Goal: Complete application form: Complete application form

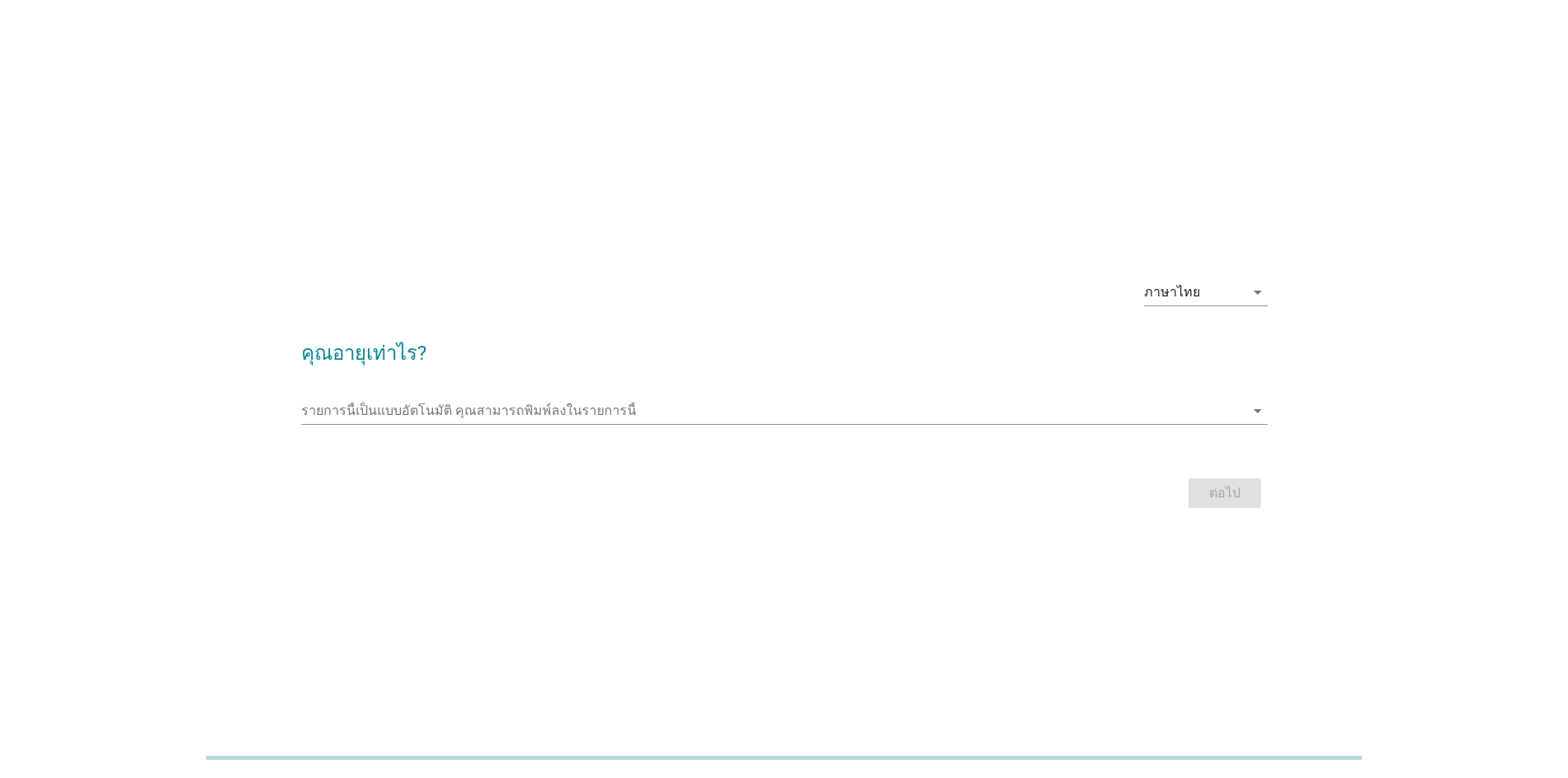
click at [647, 431] on div at bounding box center [784, 435] width 967 height 10
click at [663, 419] on input "รายการนี้เป็นแบบอัตโนมัติ คุณสามารถพิมพ์ลงในรายการนี้" at bounding box center [773, 410] width 943 height 26
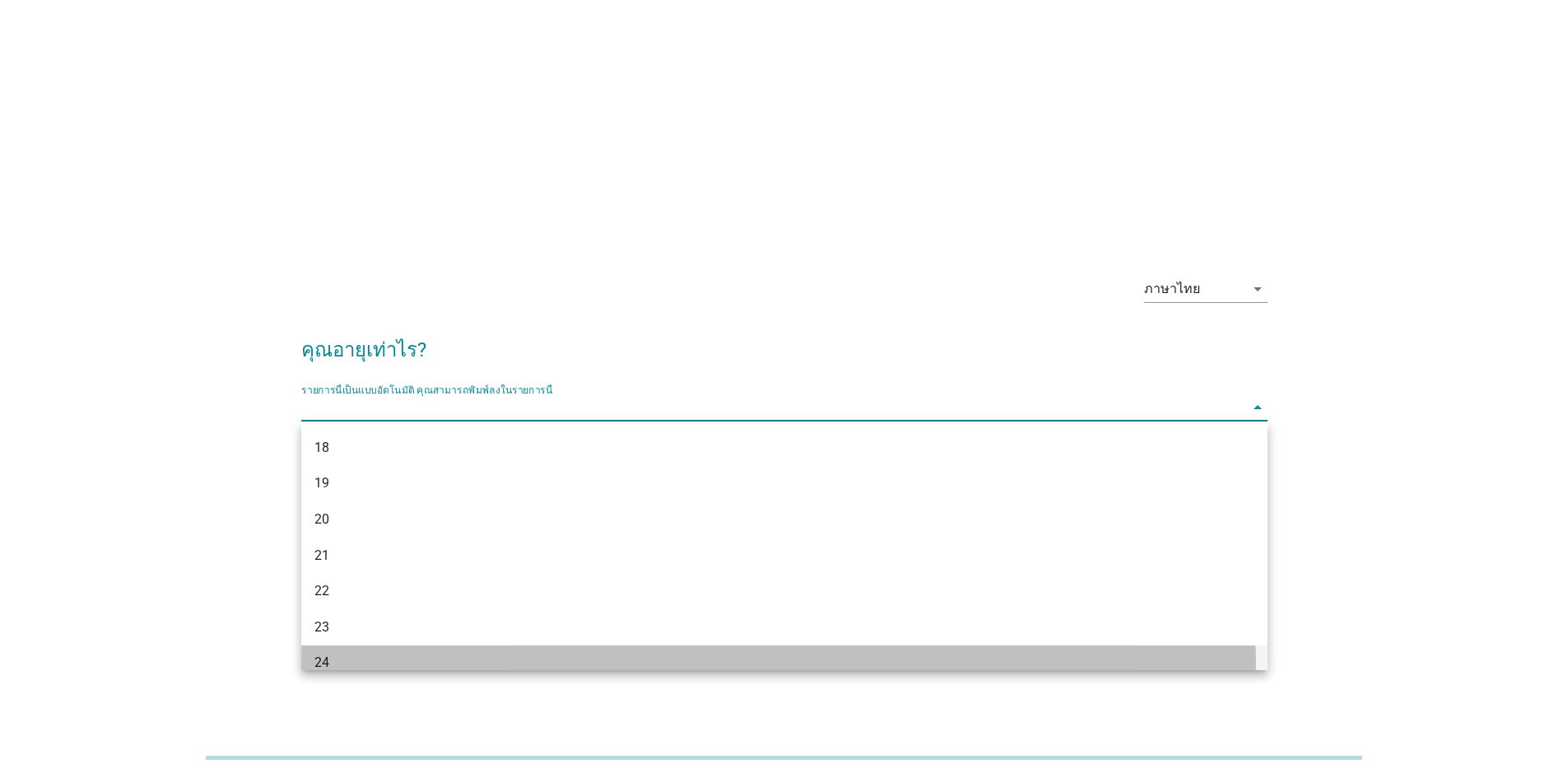
click at [336, 655] on div "24" at bounding box center [746, 663] width 862 height 20
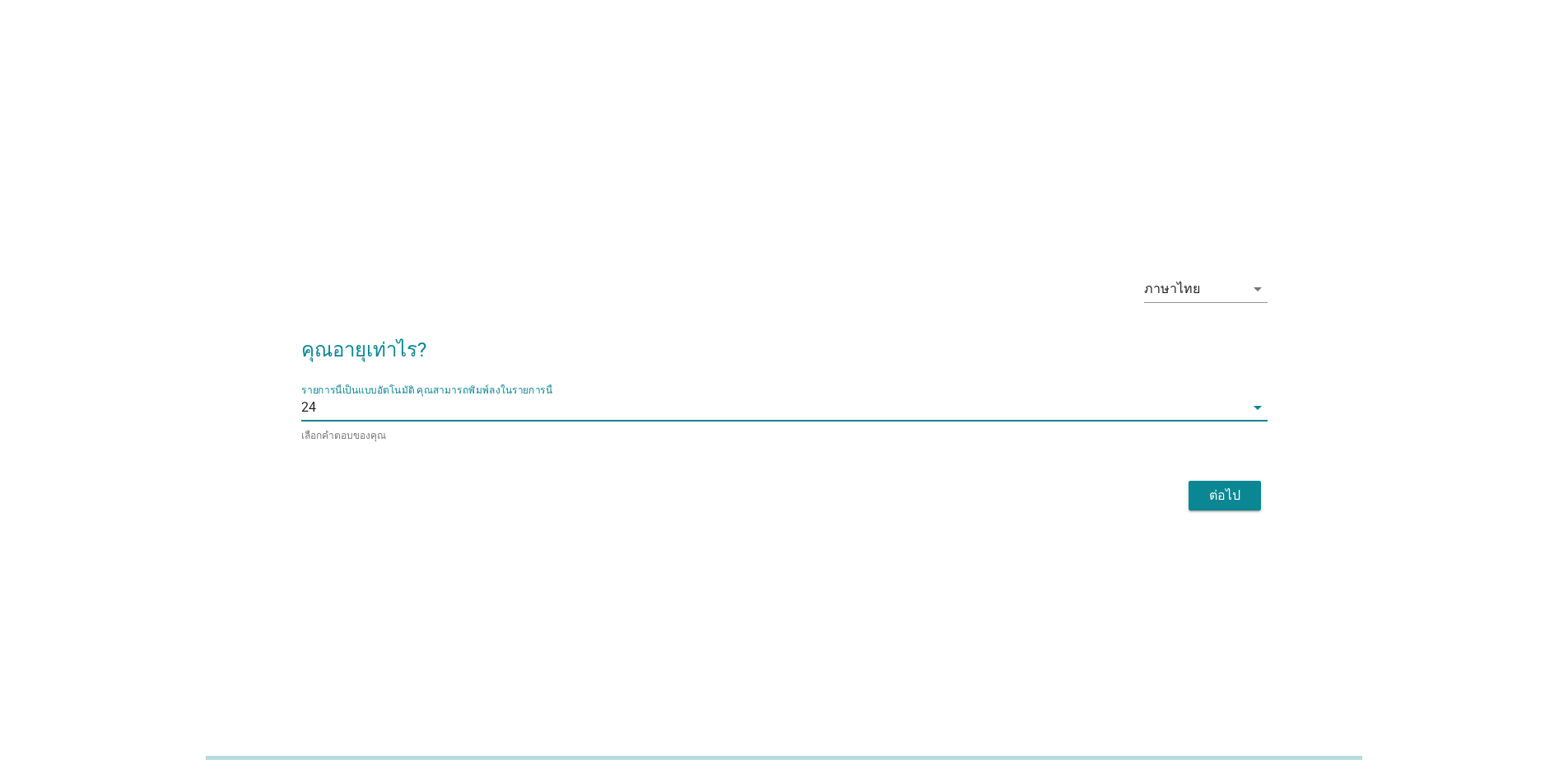
drag, startPoint x: 1151, startPoint y: 392, endPoint x: 1152, endPoint y: 406, distance: 14.0
click at [1151, 394] on div "รายการนี้เป็นแบบอัตโนมัติ [PERSON_NAME]พิมพ์ลงในรายการนี้ 24 arrow_drop_down เล…" at bounding box center [784, 413] width 967 height 59
click at [1155, 411] on input "รายการนี้เป็นแบบอัตโนมัติ คุณสามารถพิมพ์ลงในรายการนี้" at bounding box center [780, 407] width 929 height 26
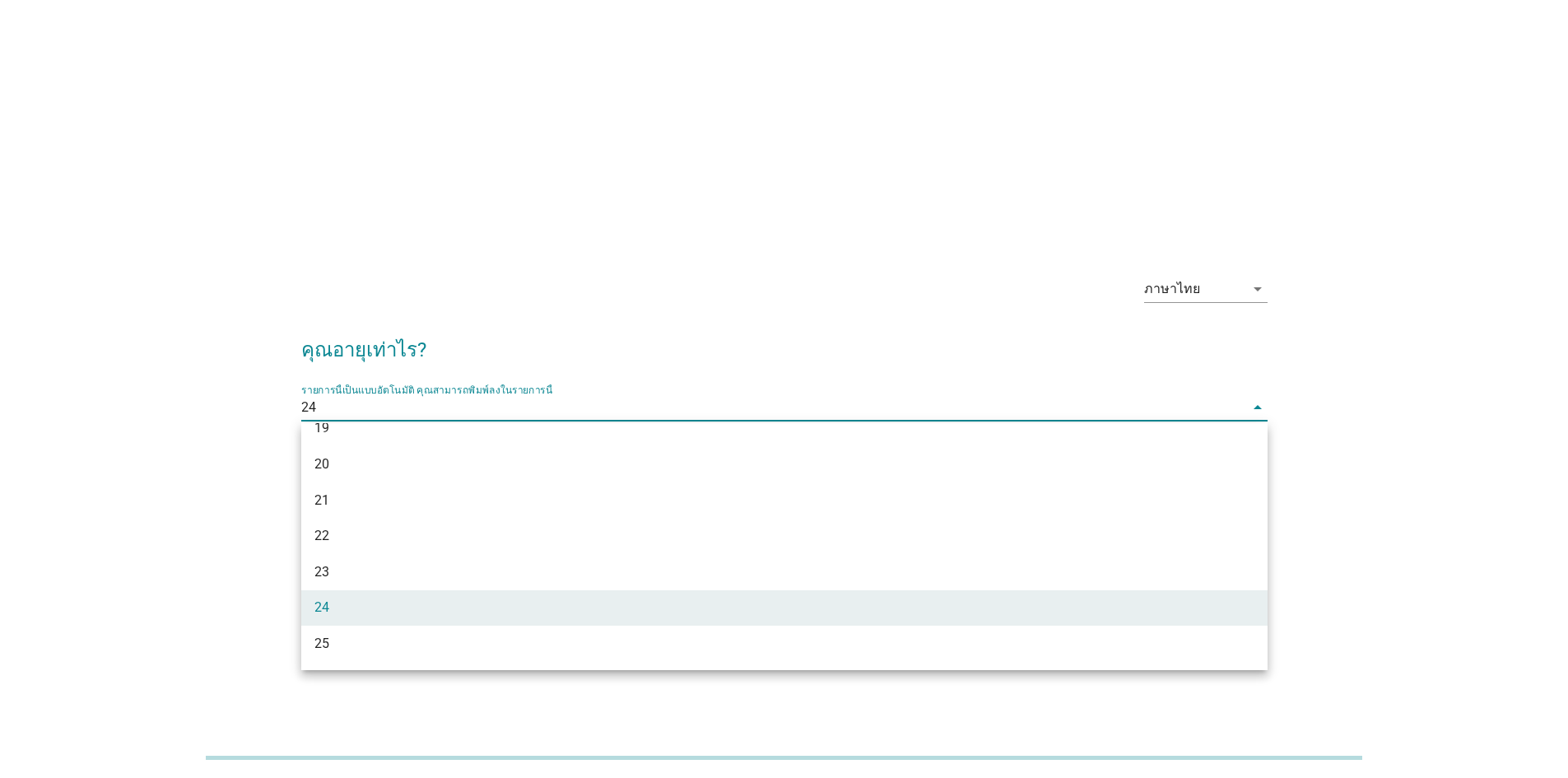
scroll to position [59, 0]
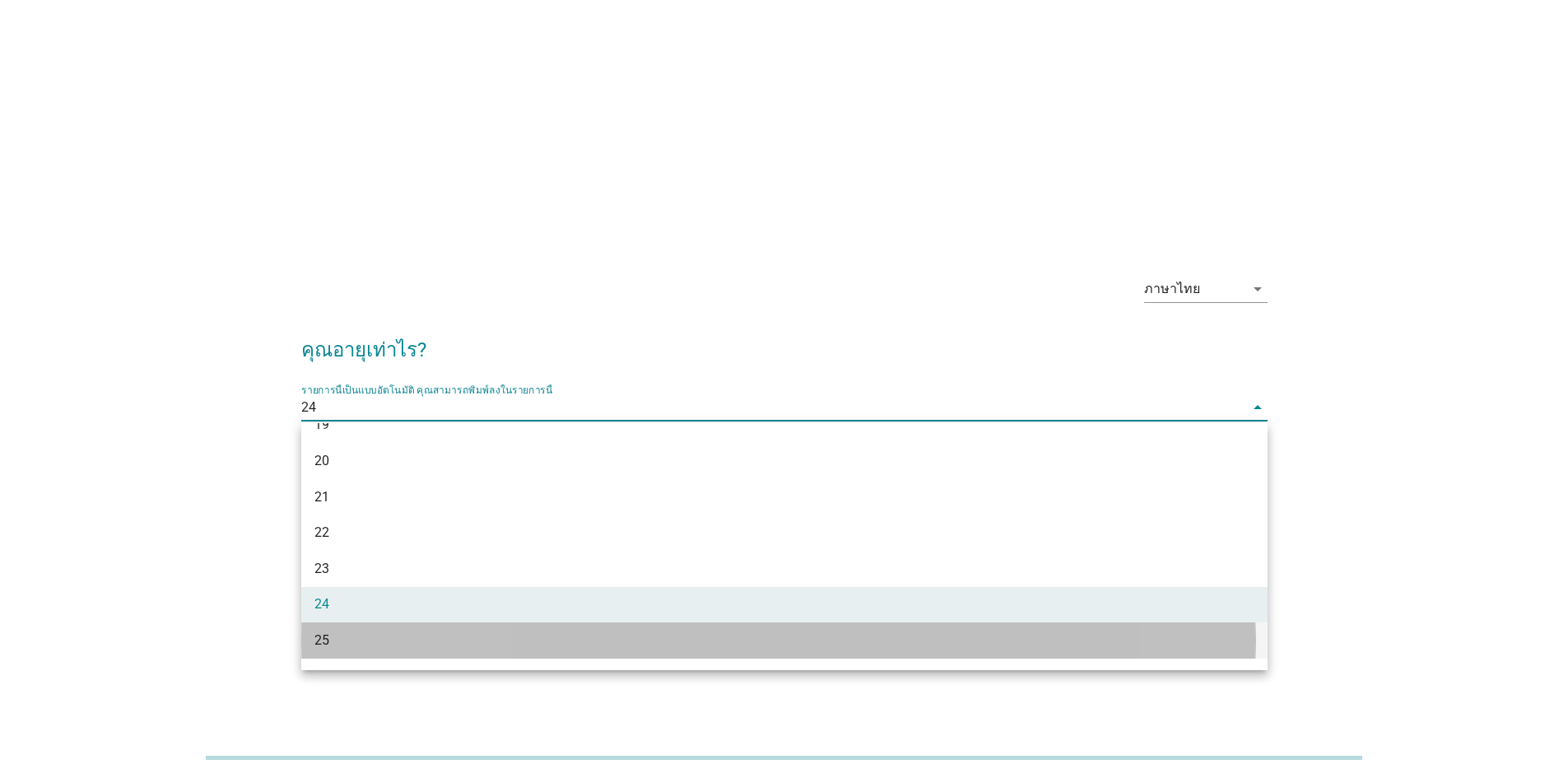
click at [911, 634] on div "25" at bounding box center [746, 640] width 862 height 20
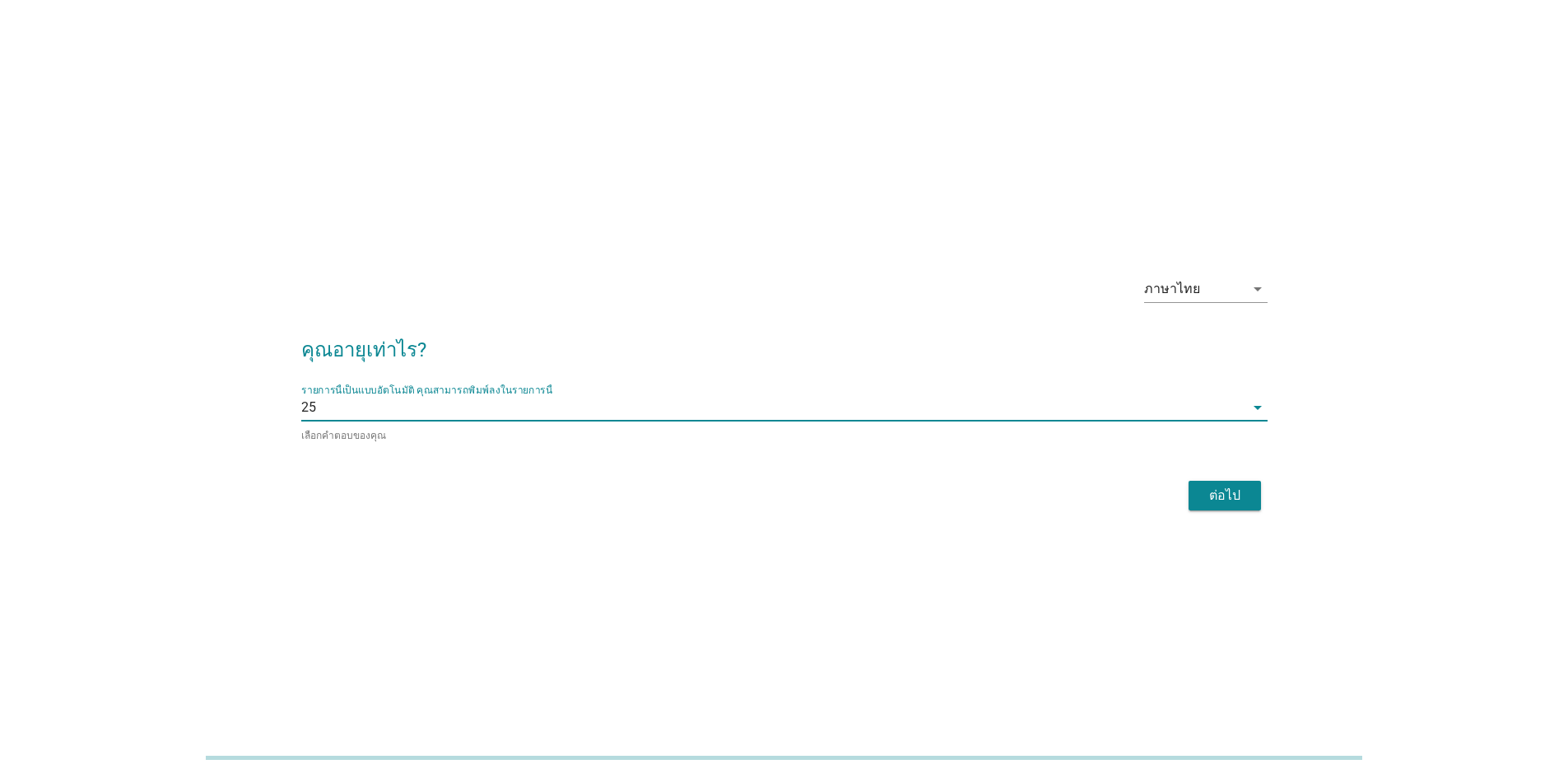
click at [1228, 473] on form "คุณอายุเท่าไร? รายการนี้เป็นแบบอัตโนมัติ [PERSON_NAME]พิมพ์ลงในรายการนี้ 25 arr…" at bounding box center [784, 416] width 967 height 197
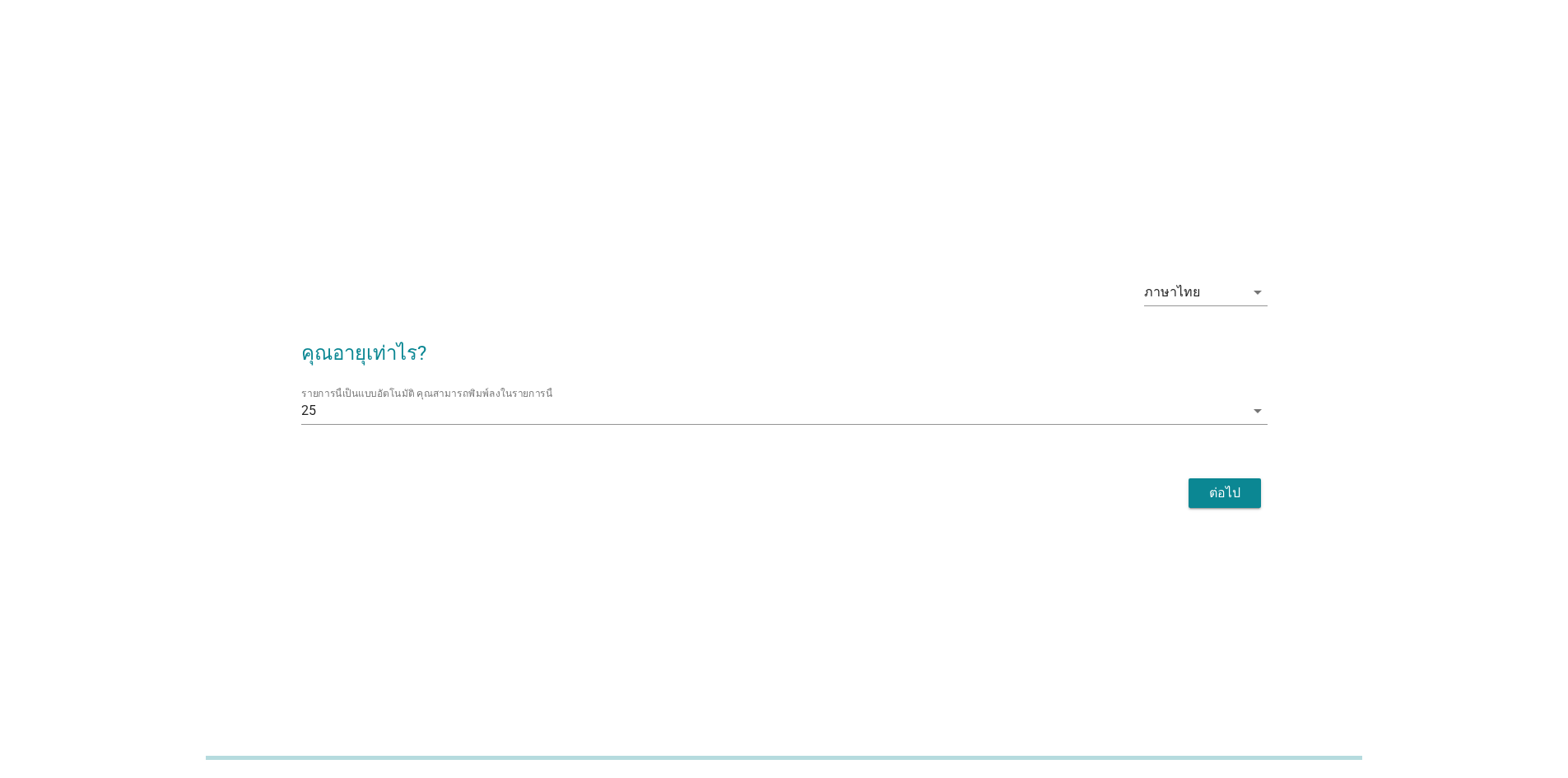
click at [1232, 501] on div "ต่อไป" at bounding box center [1224, 493] width 46 height 20
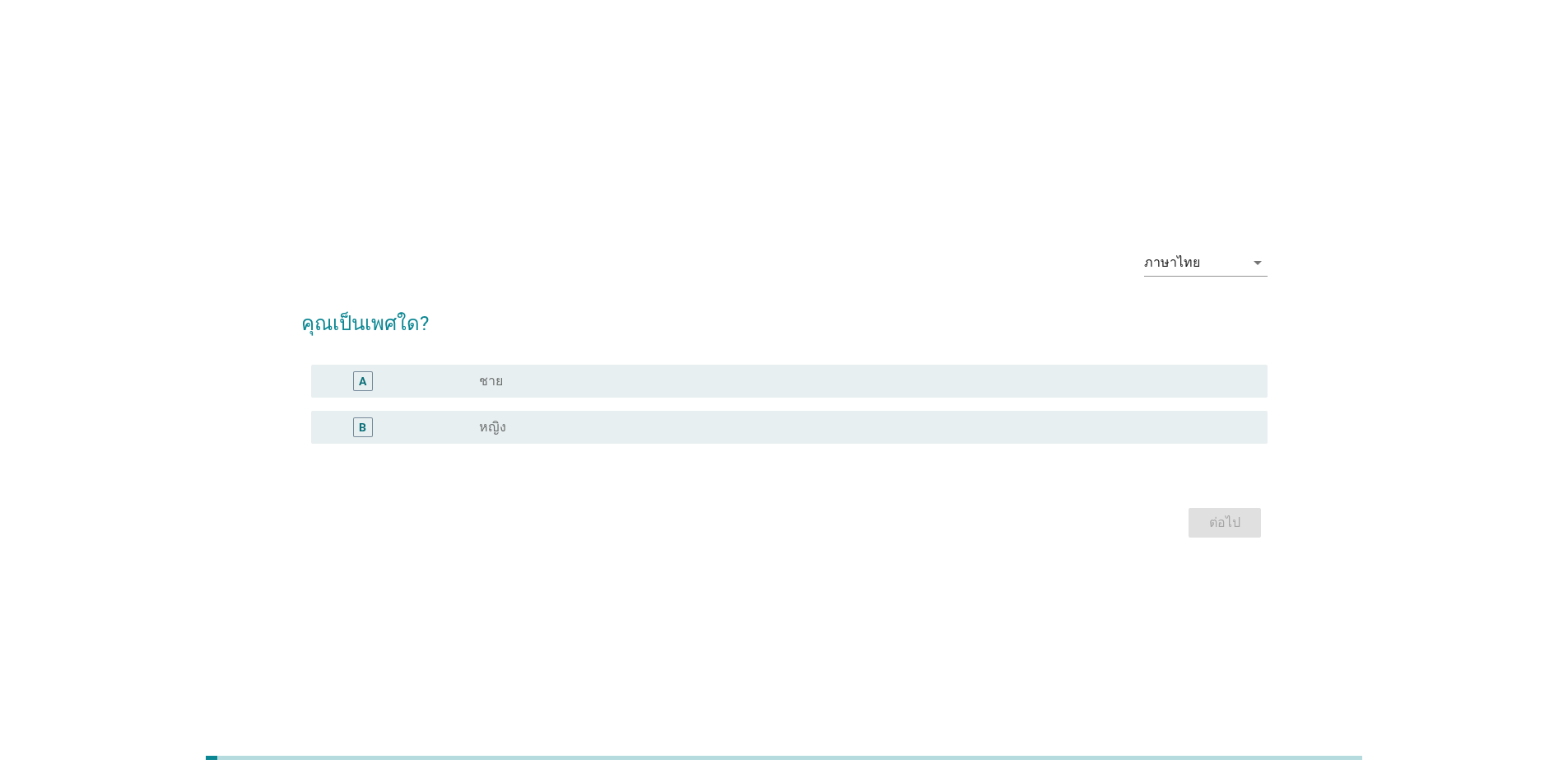
click at [488, 380] on label "ชาย" at bounding box center [491, 380] width 23 height 16
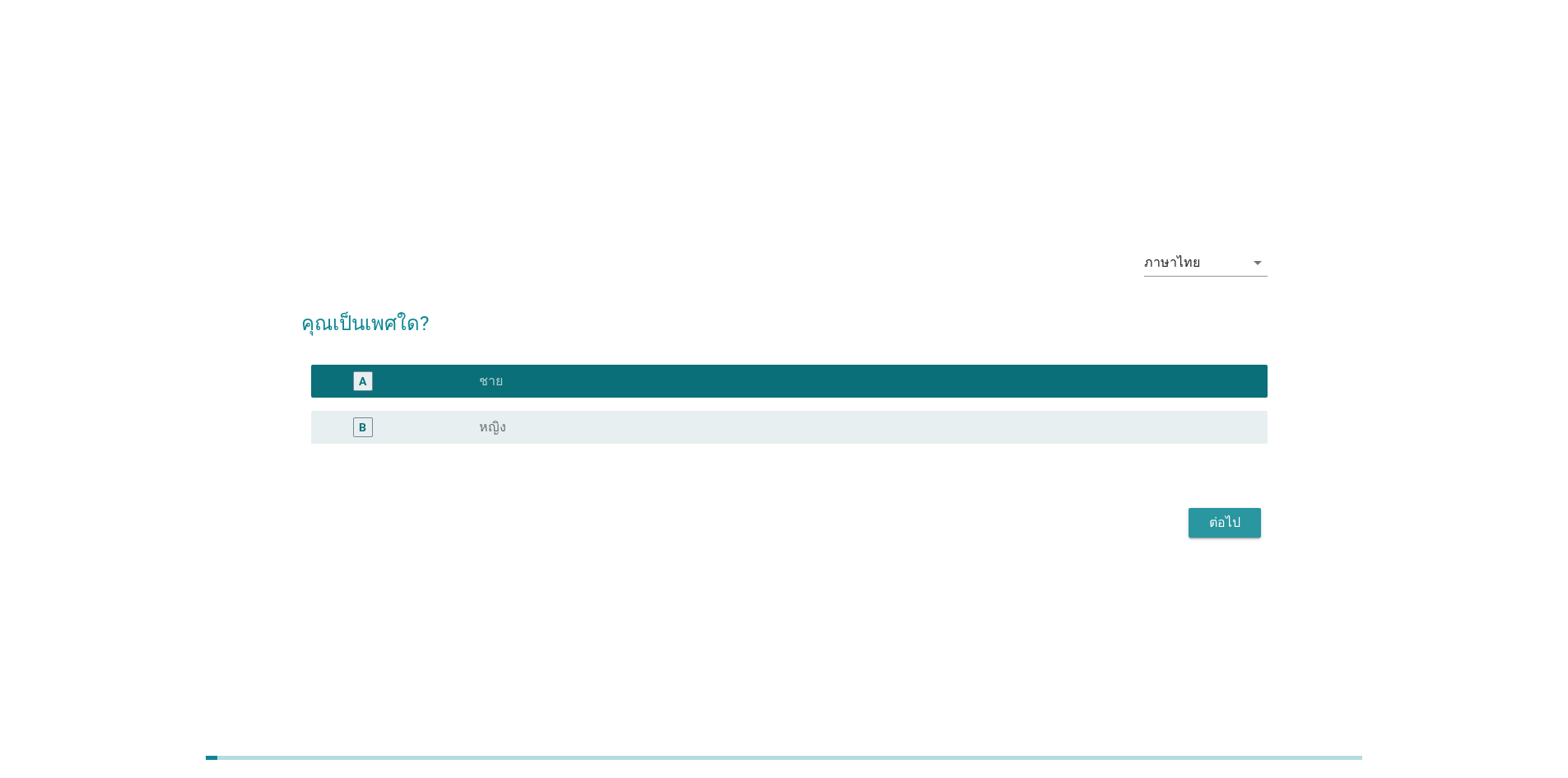
click at [1206, 508] on button "ต่อไป" at bounding box center [1224, 522] width 72 height 30
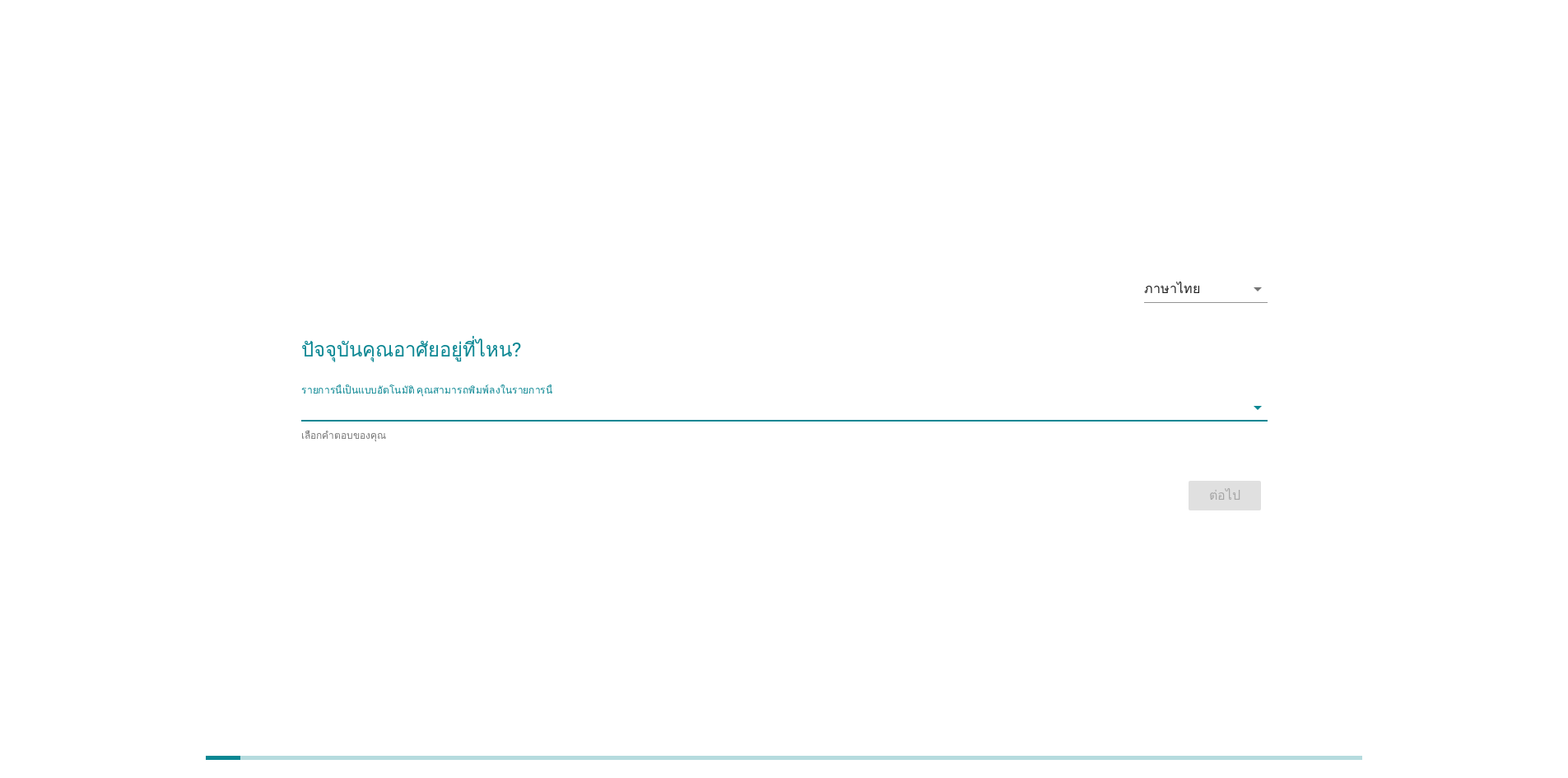
click at [739, 397] on input "รายการนี้เป็นแบบอัตโนมัติ คุณสามารถพิมพ์ลงในรายการนี้" at bounding box center [773, 407] width 943 height 26
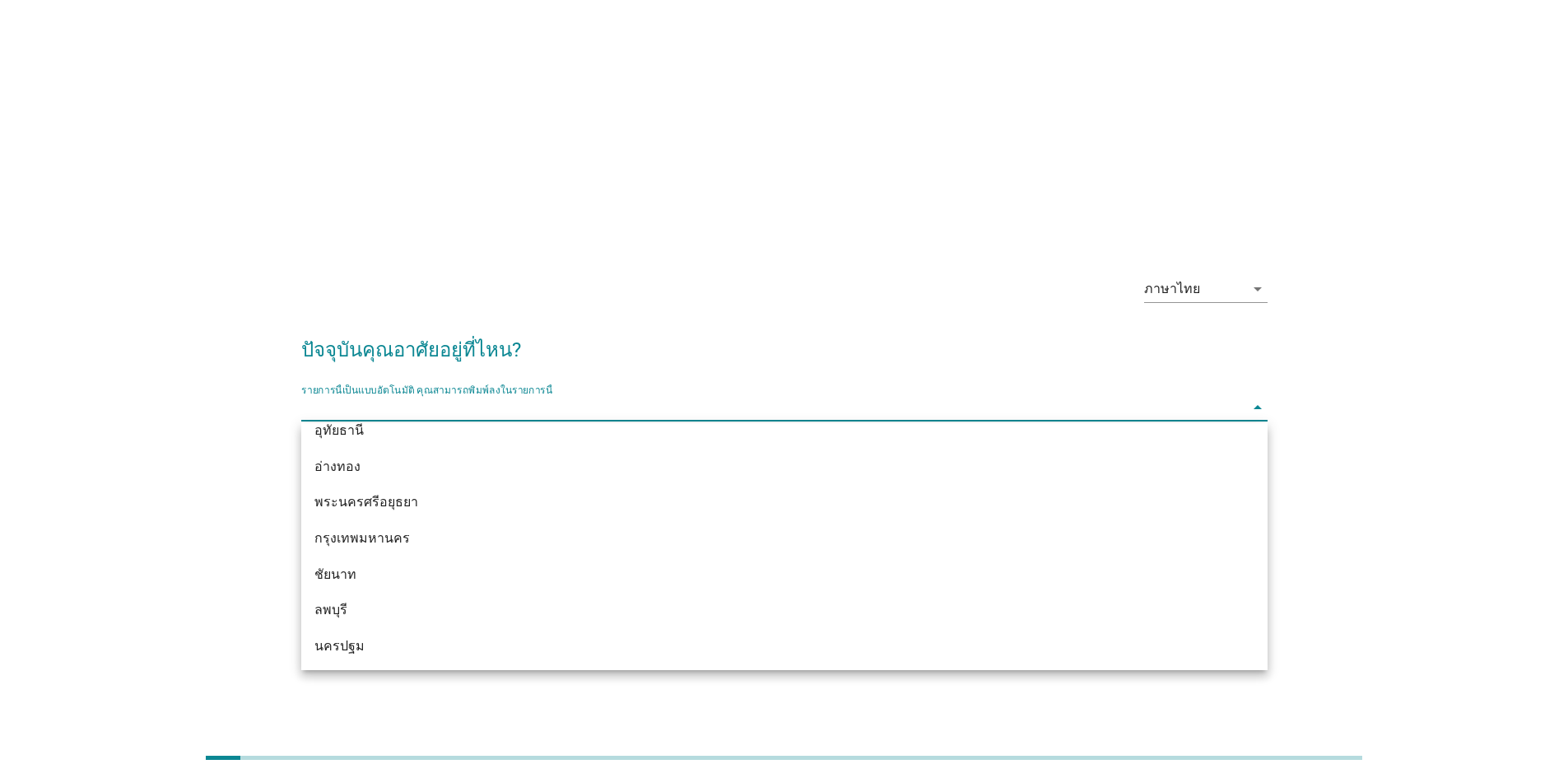
scroll to position [1366, 0]
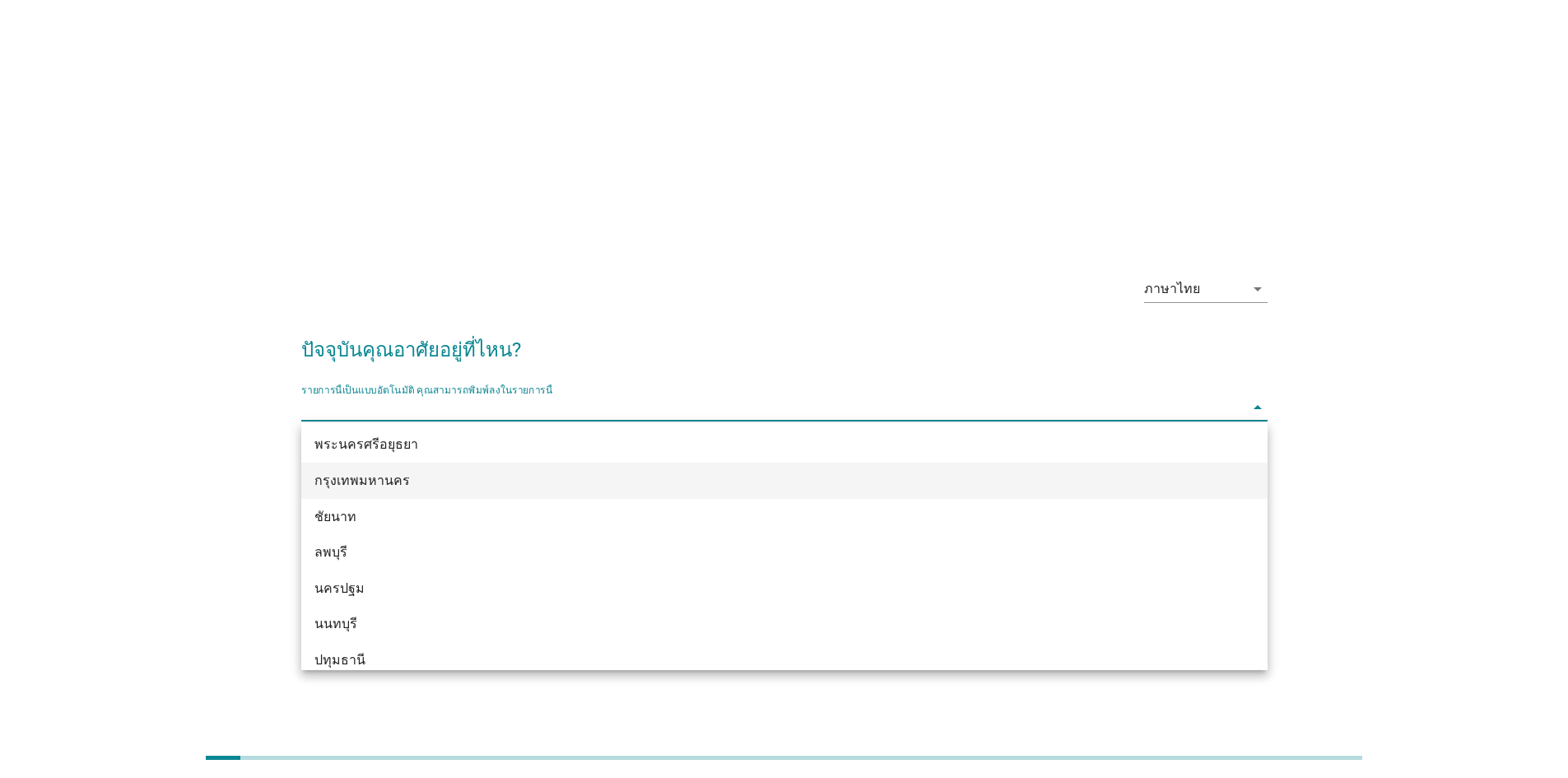
click at [1015, 489] on div "กรุงเทพมหานคร" at bounding box center [746, 481] width 862 height 20
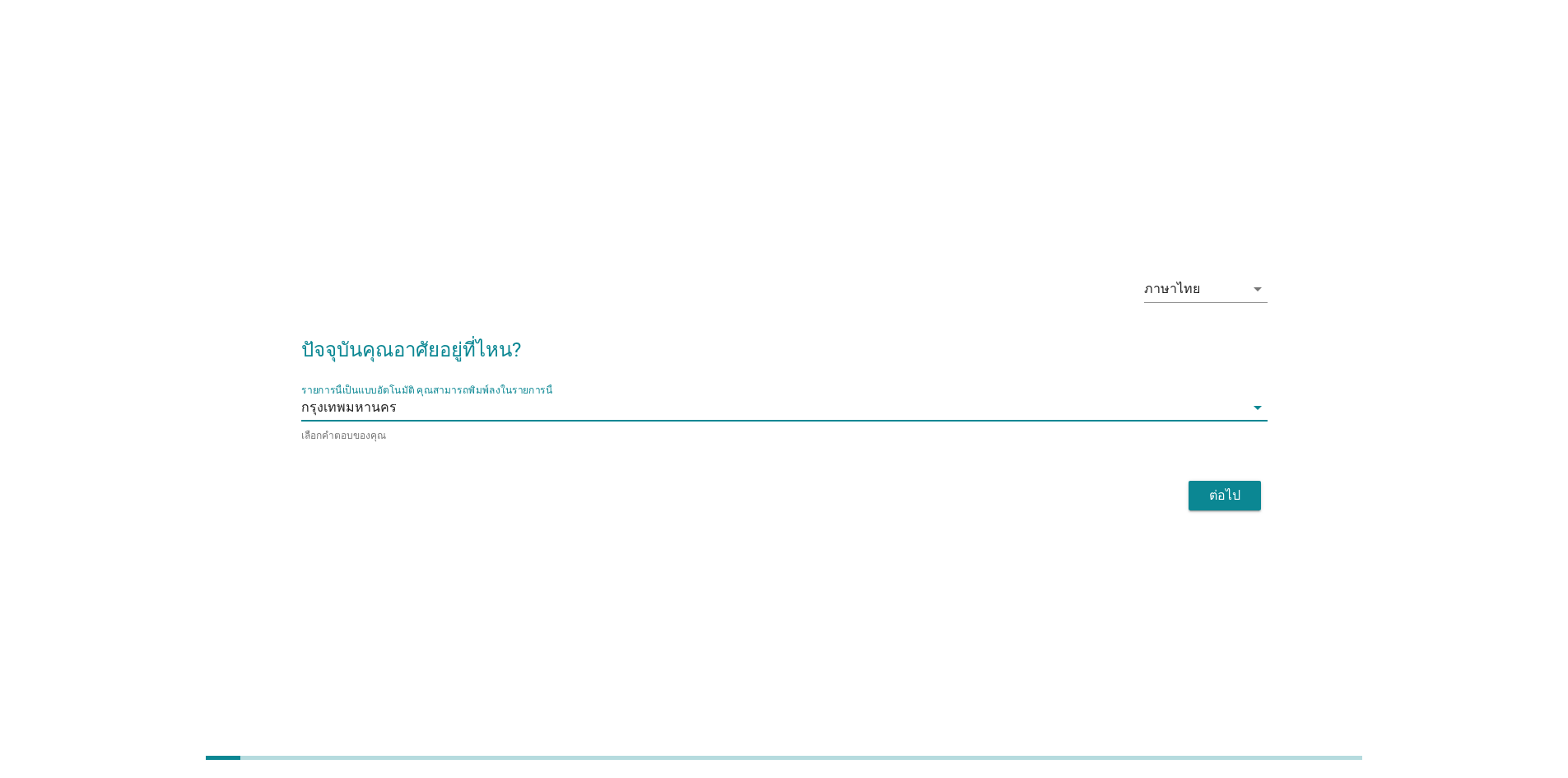
click at [1238, 486] on div "ต่อไป" at bounding box center [1224, 496] width 46 height 20
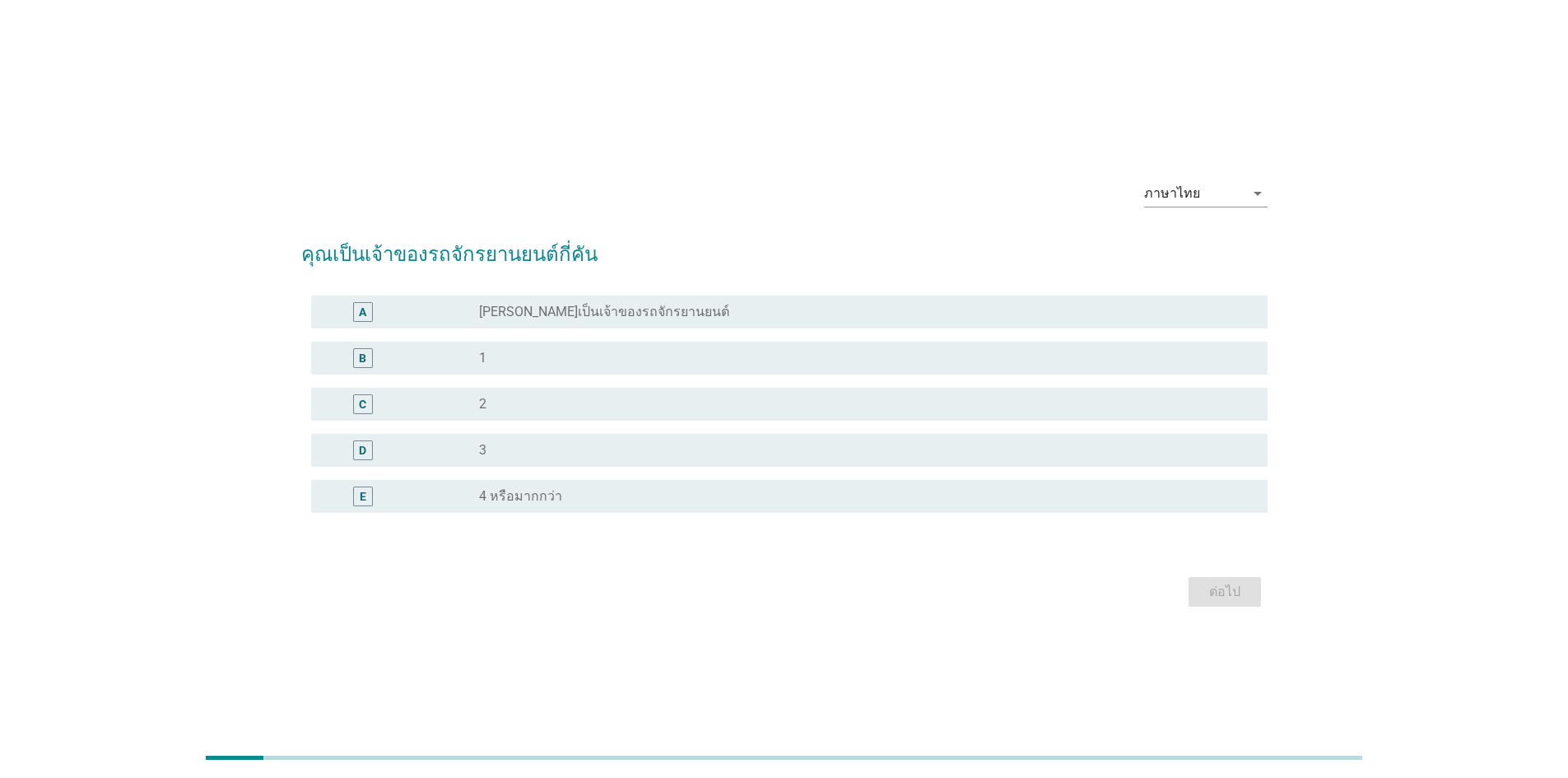
click at [692, 307] on div "radio_button_unchecked [PERSON_NAME]เป็นเจ้าของรถจักรยานยนต์" at bounding box center [859, 312] width 762 height 16
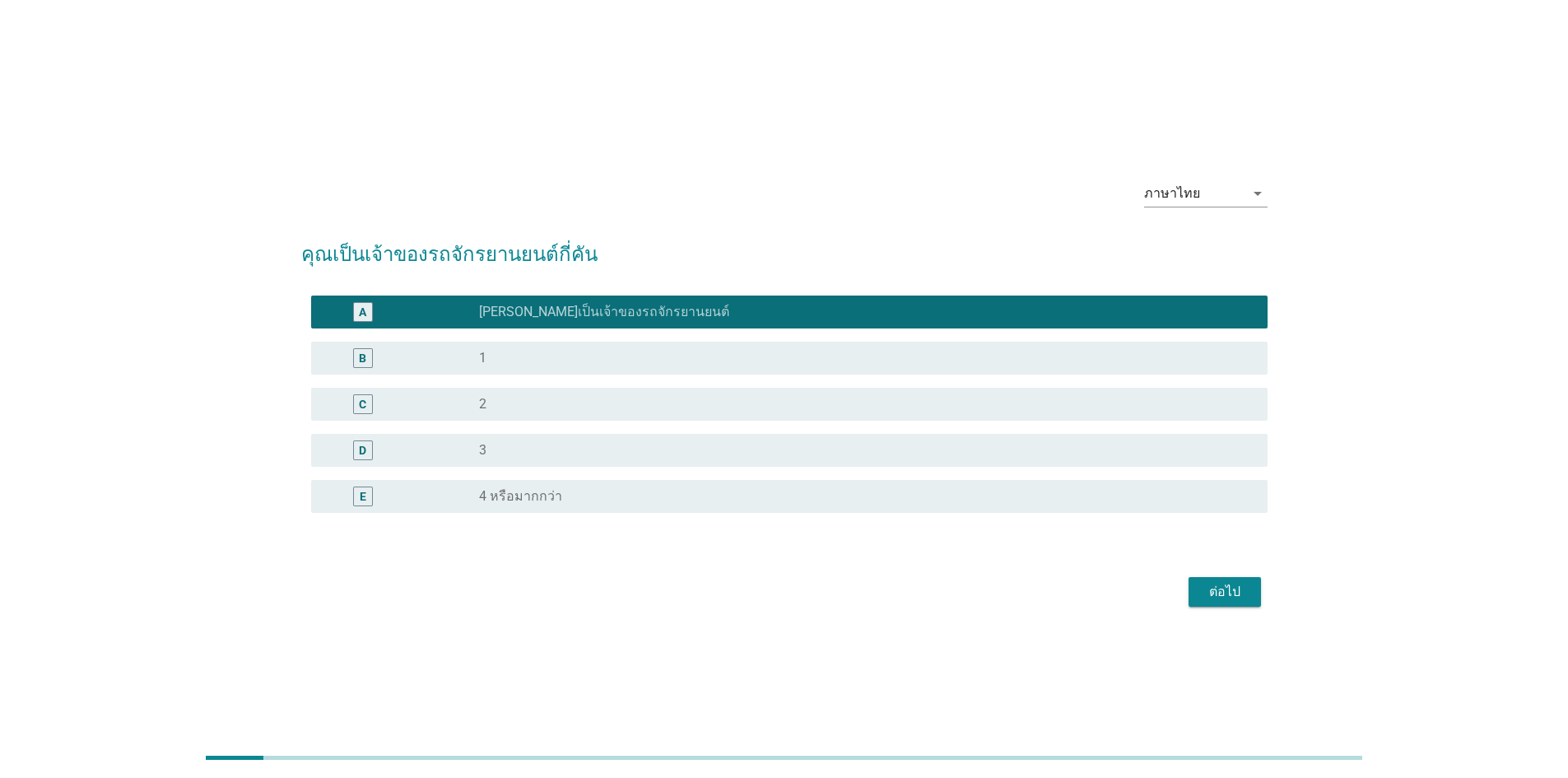
click at [613, 398] on div "radio_button_unchecked 2" at bounding box center [859, 404] width 762 height 16
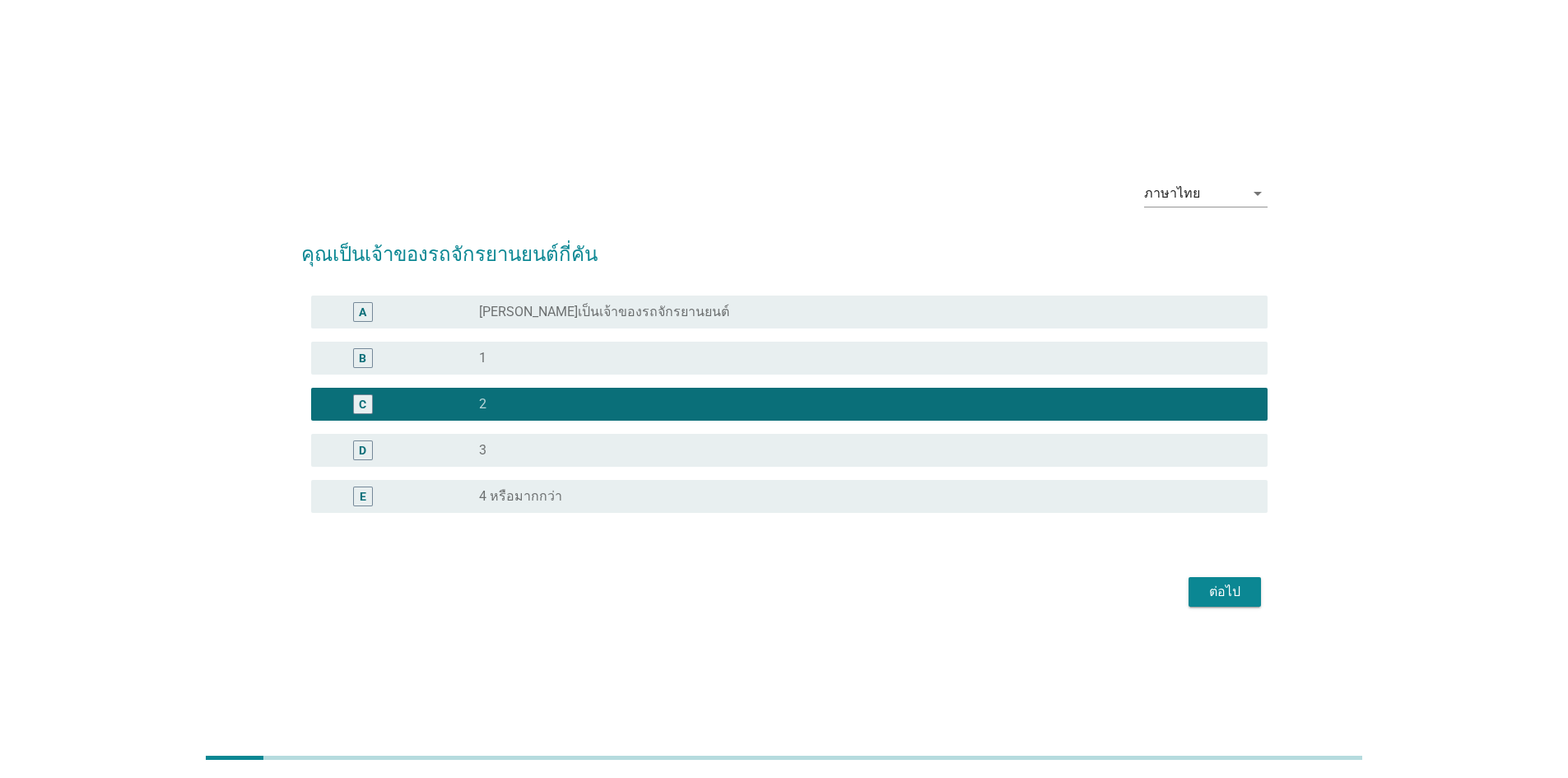
click at [1226, 590] on div "ต่อไป" at bounding box center [1224, 591] width 46 height 20
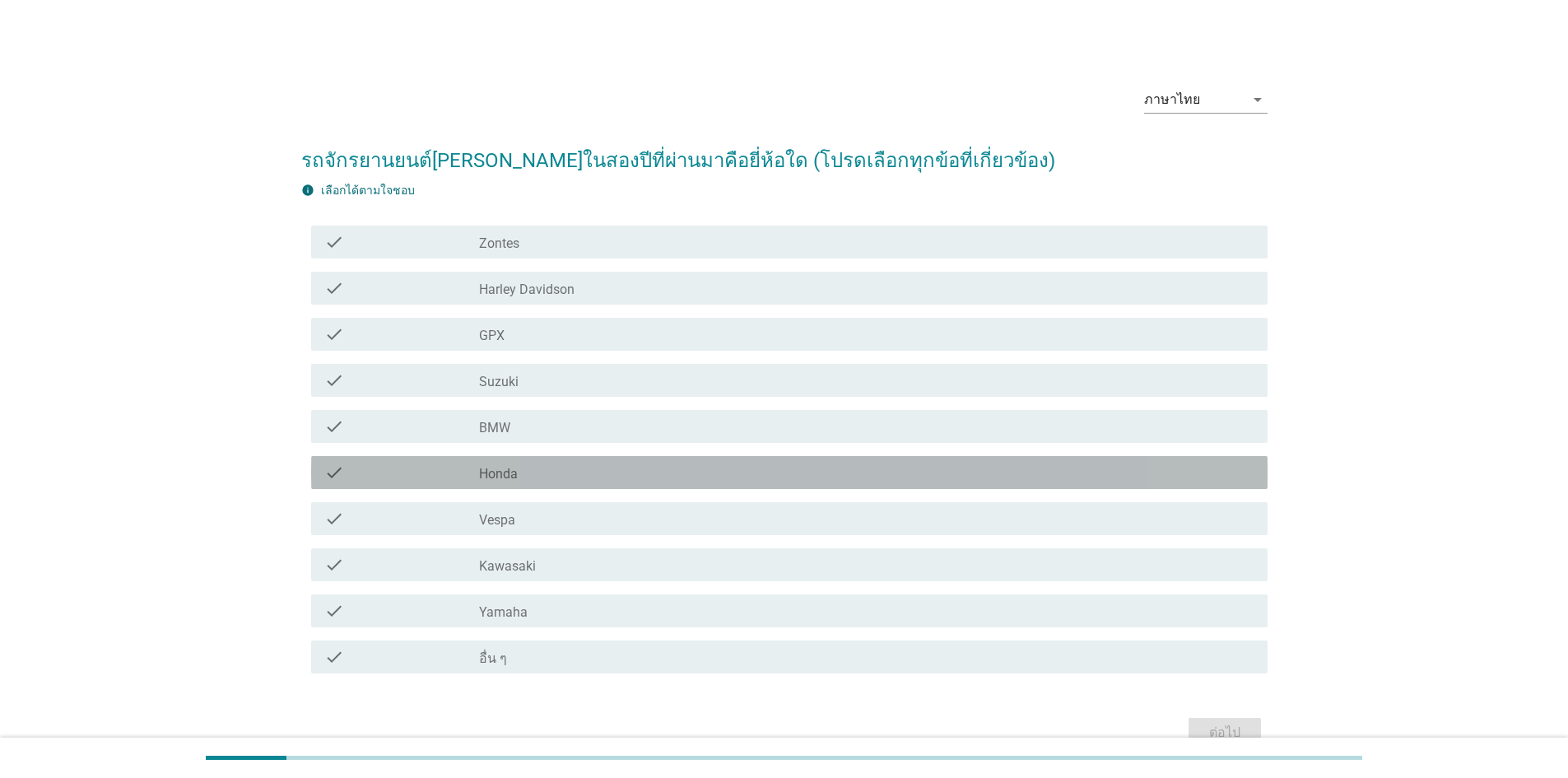
click at [545, 468] on div "check_box_outline_blank Honda" at bounding box center [867, 472] width 775 height 20
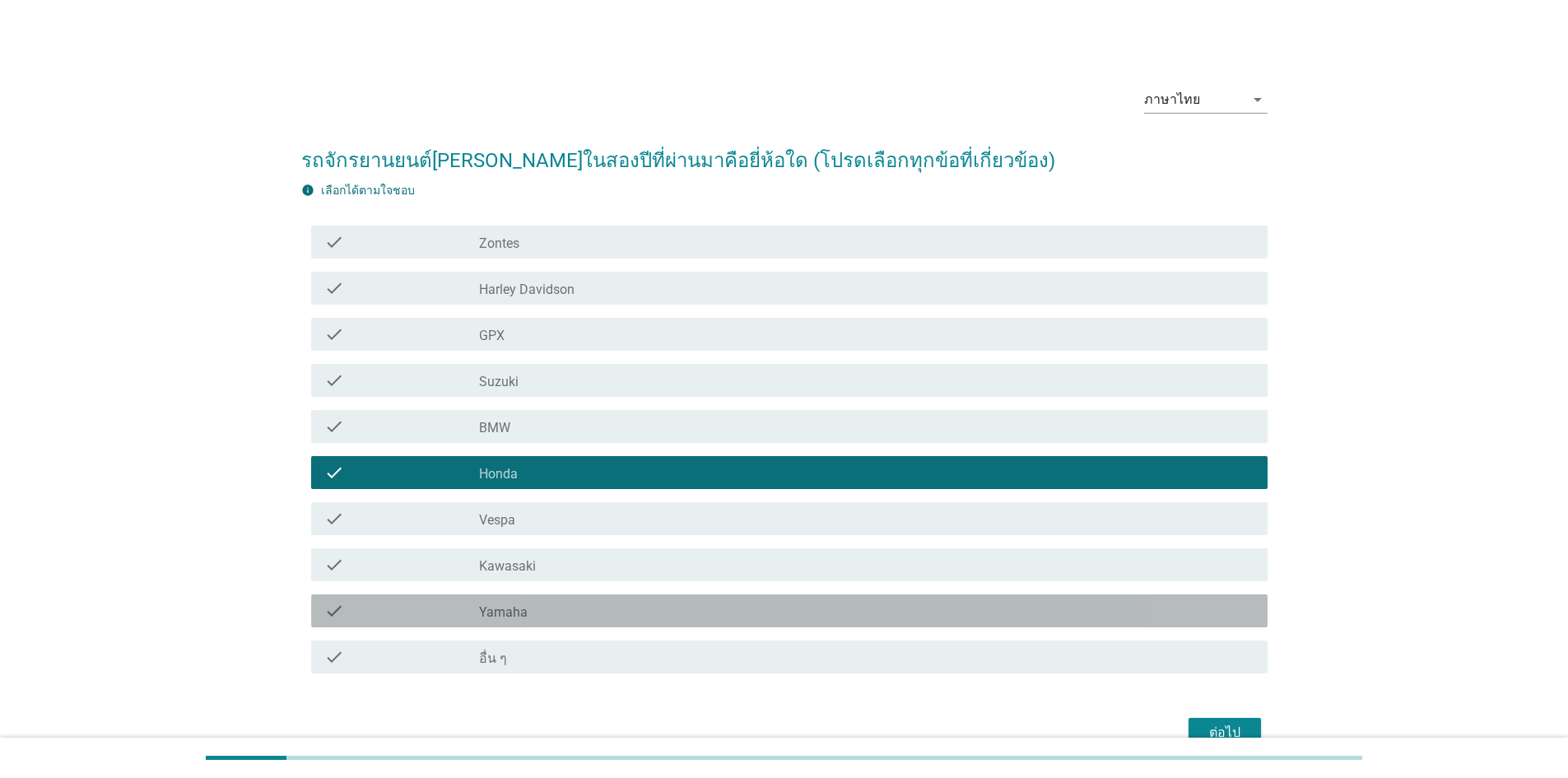
click at [601, 611] on div "check_box_outline_blank Yamaha" at bounding box center [867, 610] width 775 height 20
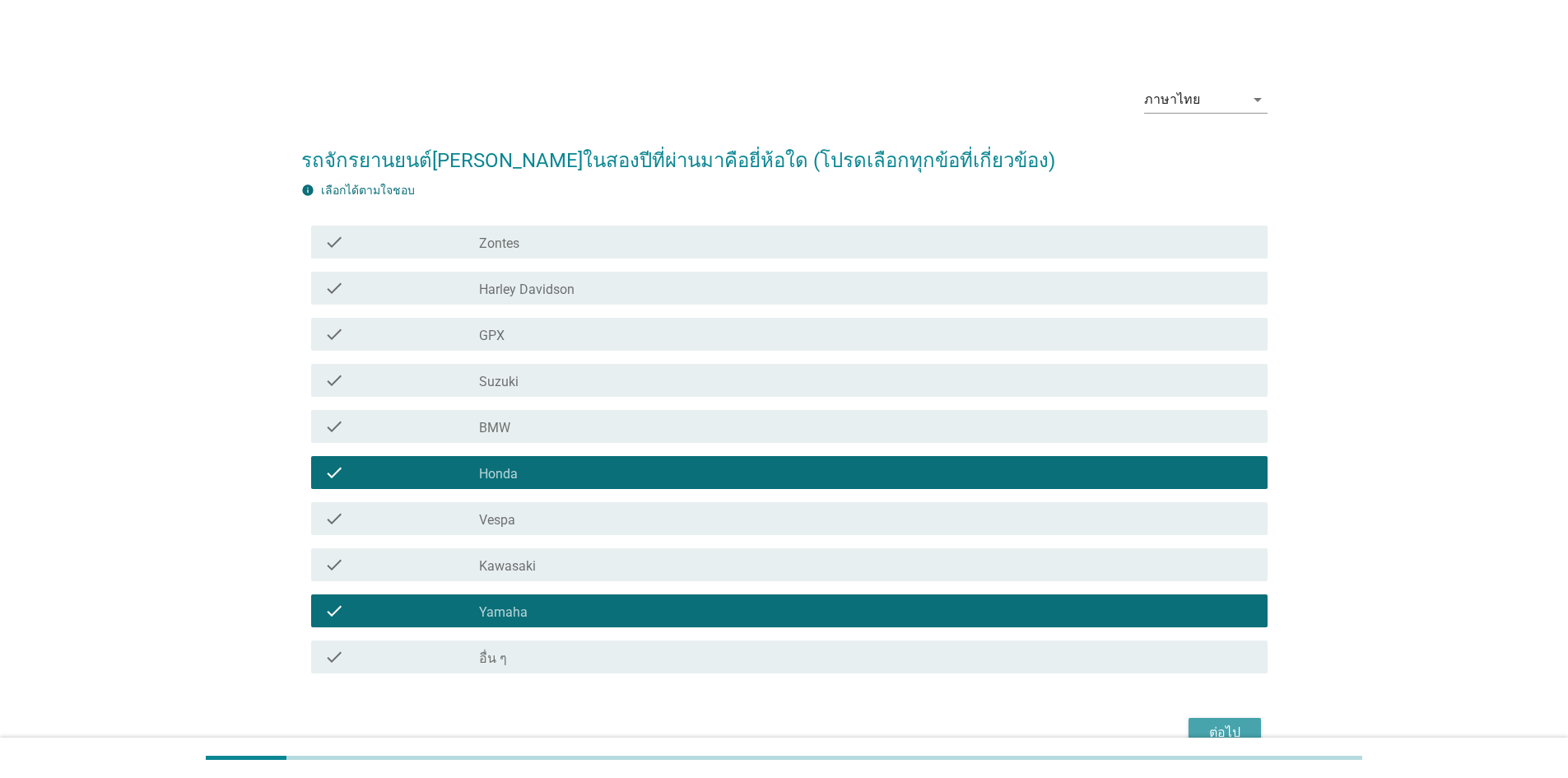
click at [1234, 725] on div "ต่อไป" at bounding box center [1224, 732] width 46 height 20
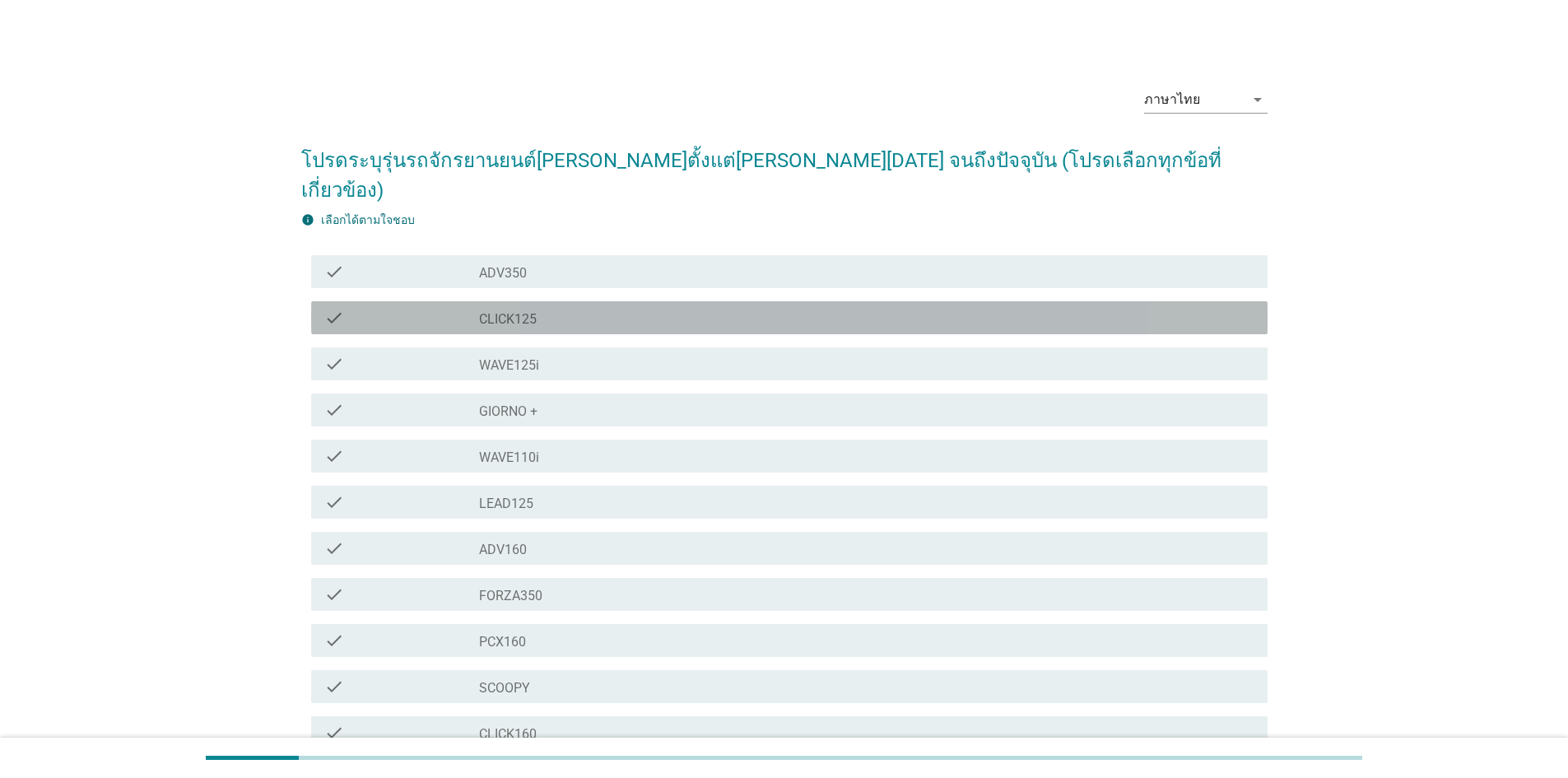
click at [552, 307] on div "check_box_outline_blank CLICK125" at bounding box center [867, 317] width 775 height 20
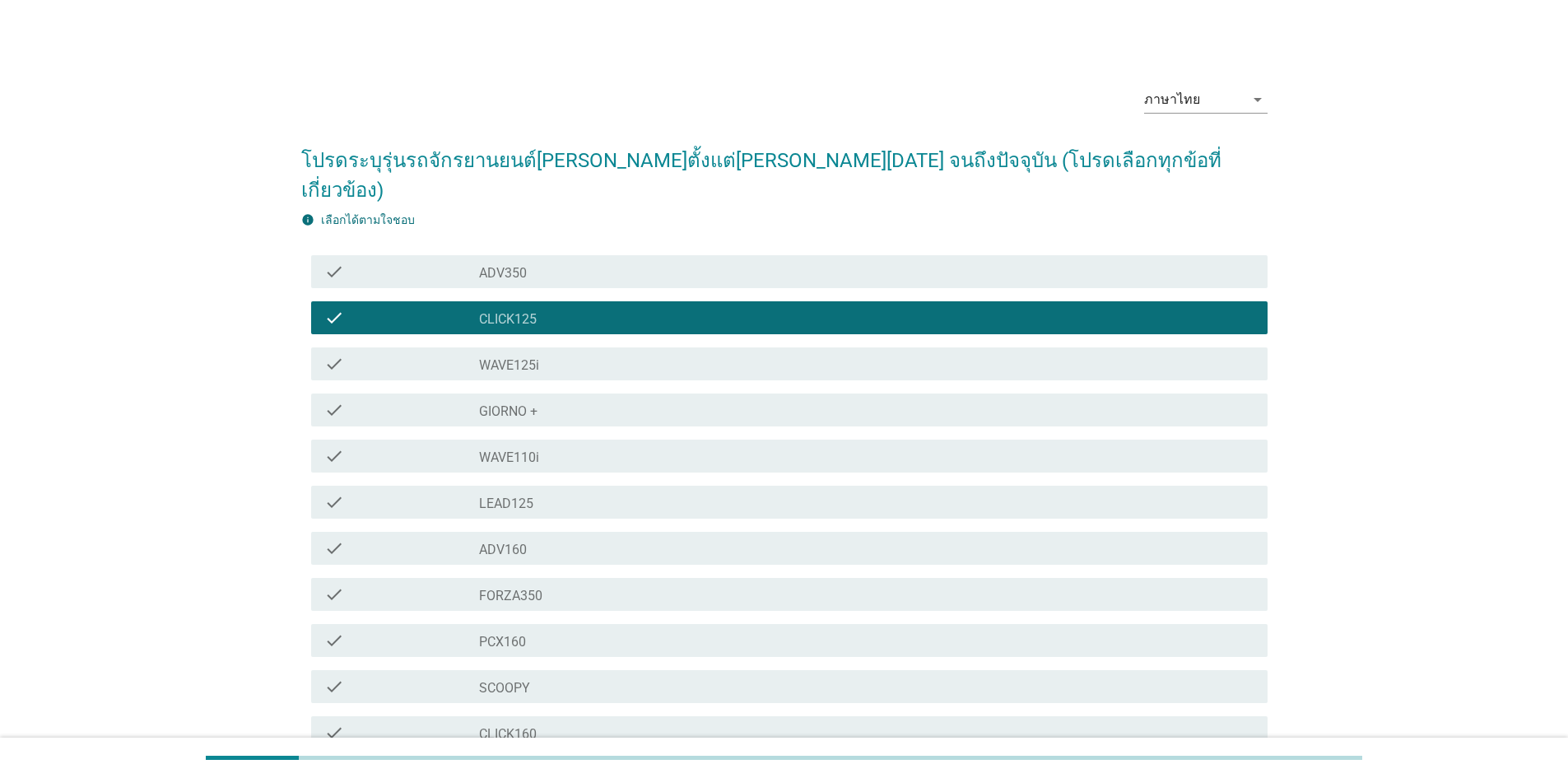
click at [580, 353] on div "check_box_outline_blank WAVE125i" at bounding box center [867, 363] width 775 height 20
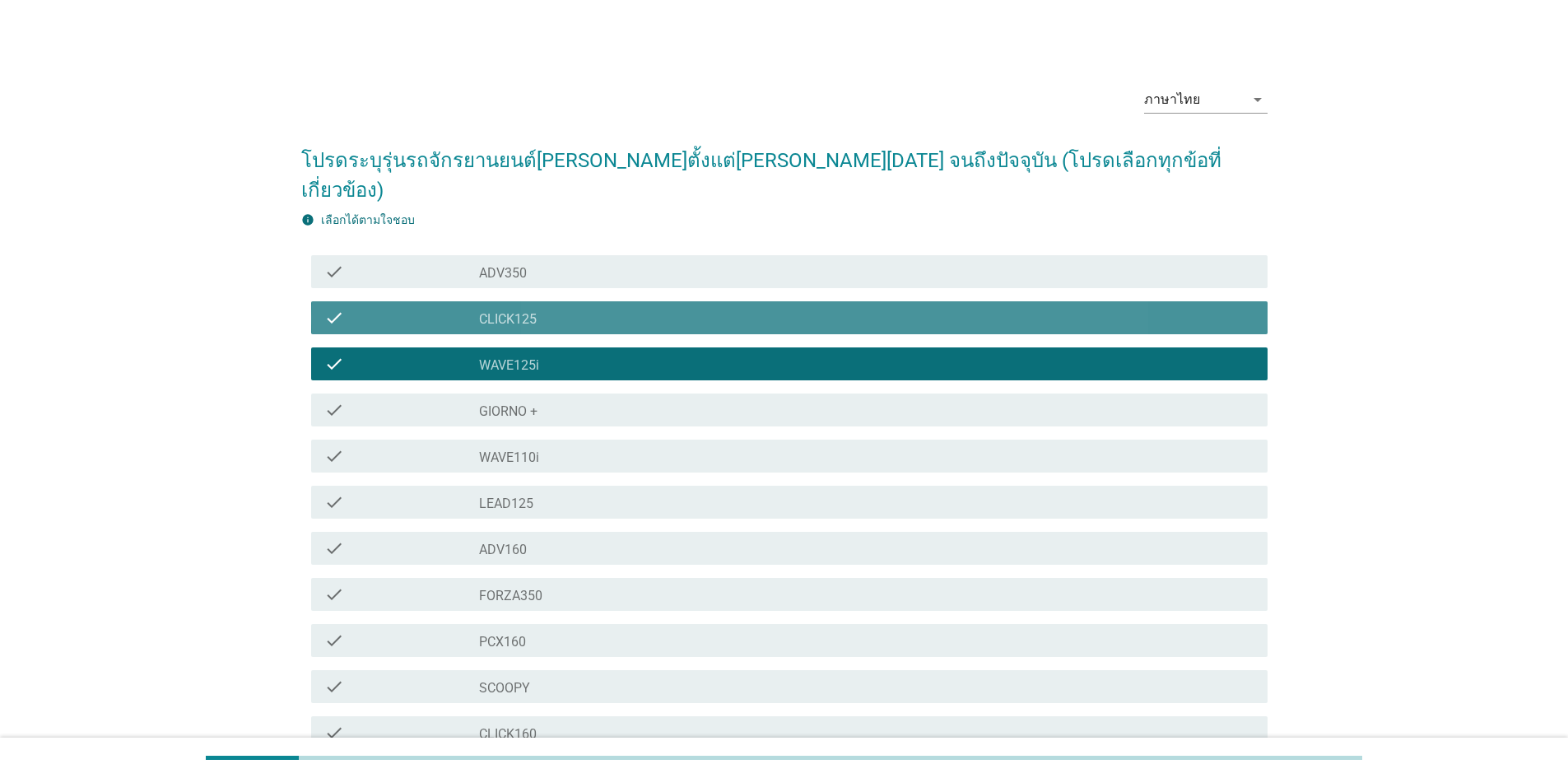
click at [584, 307] on div "check_box_outline_blank CLICK125" at bounding box center [867, 317] width 775 height 20
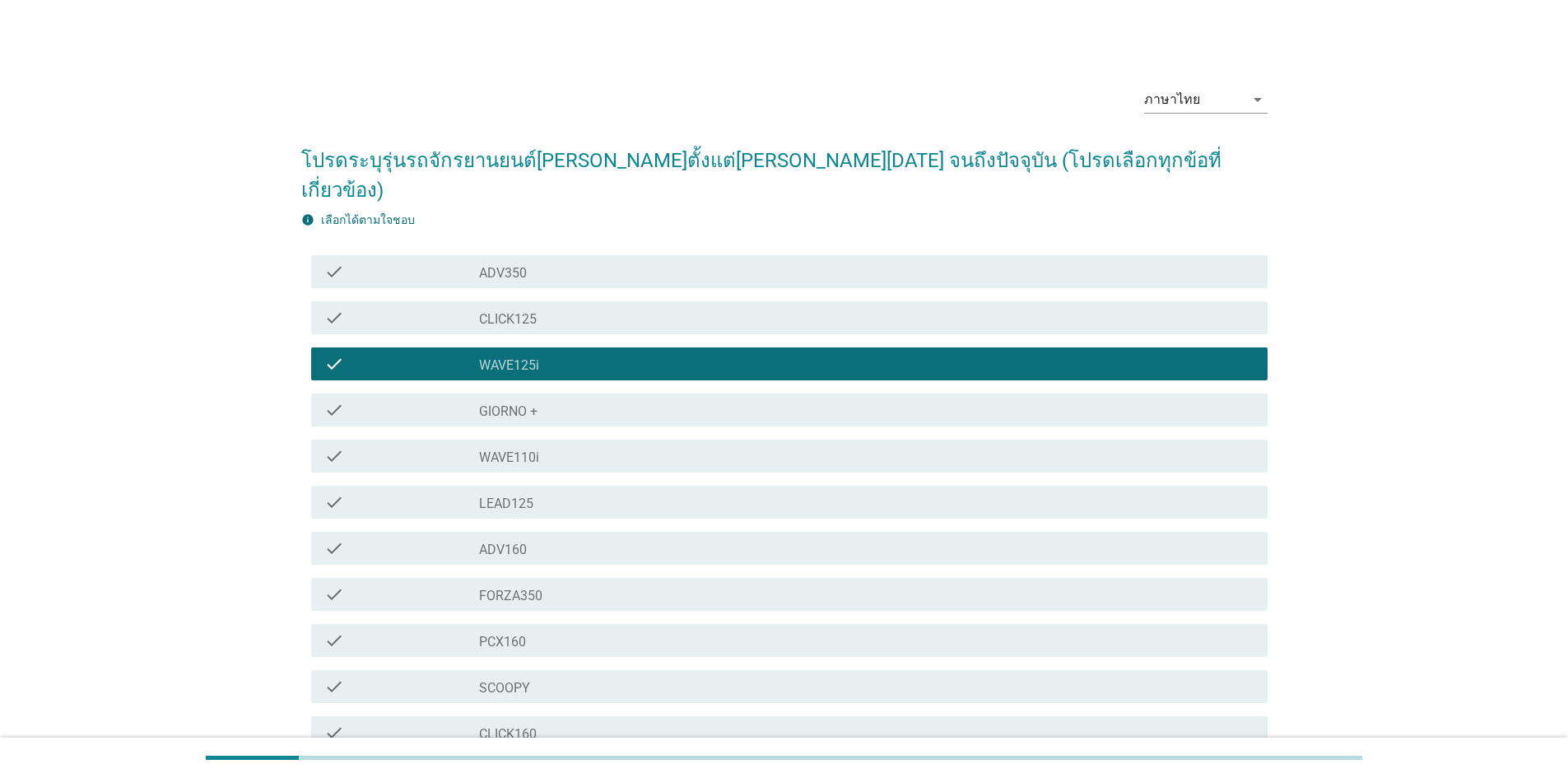
click at [599, 307] on div "check_box_outline_blank CLICK125" at bounding box center [867, 317] width 775 height 20
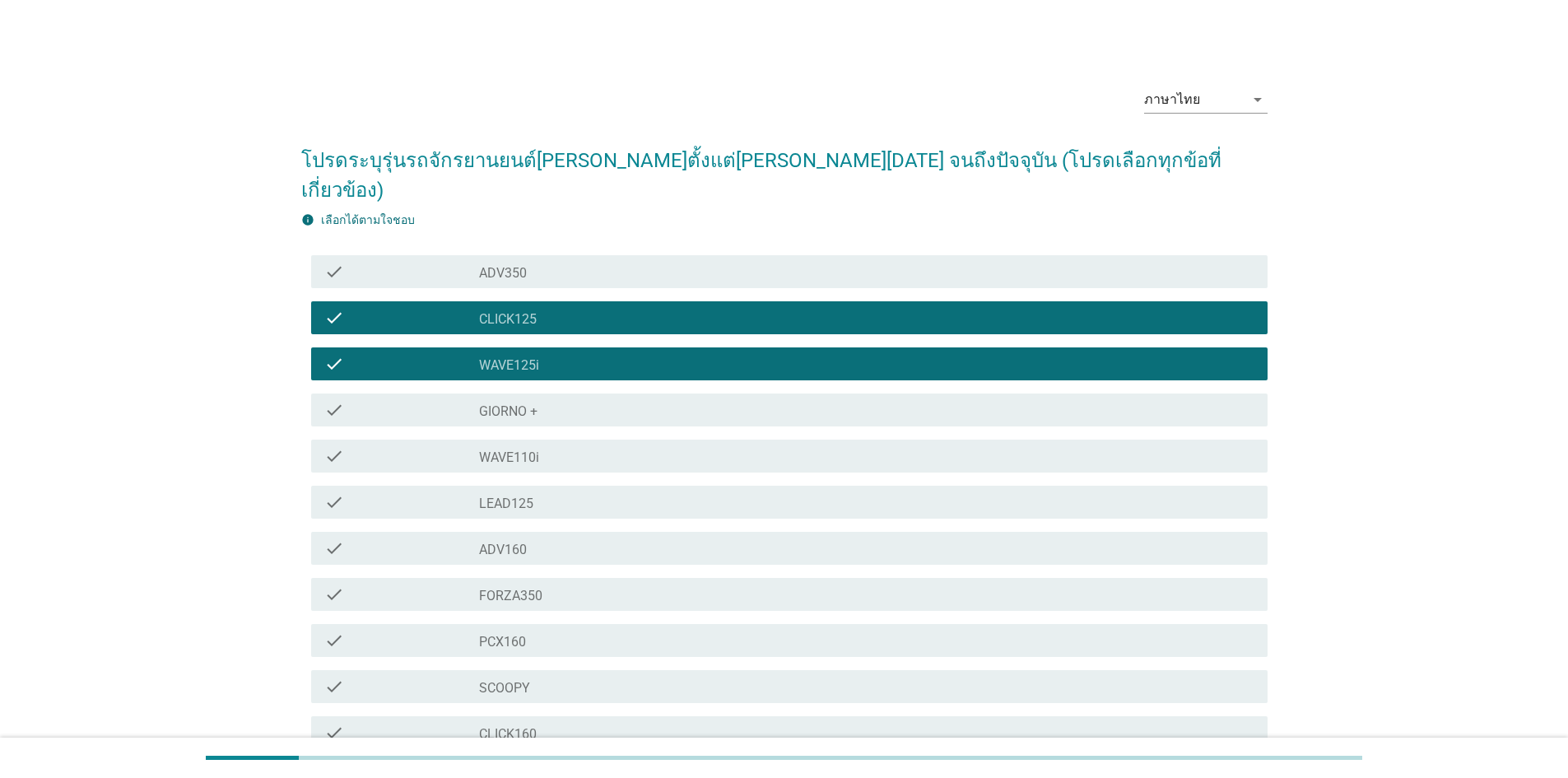
click at [600, 353] on div "check_box_outline_blank WAVE125i" at bounding box center [867, 363] width 775 height 20
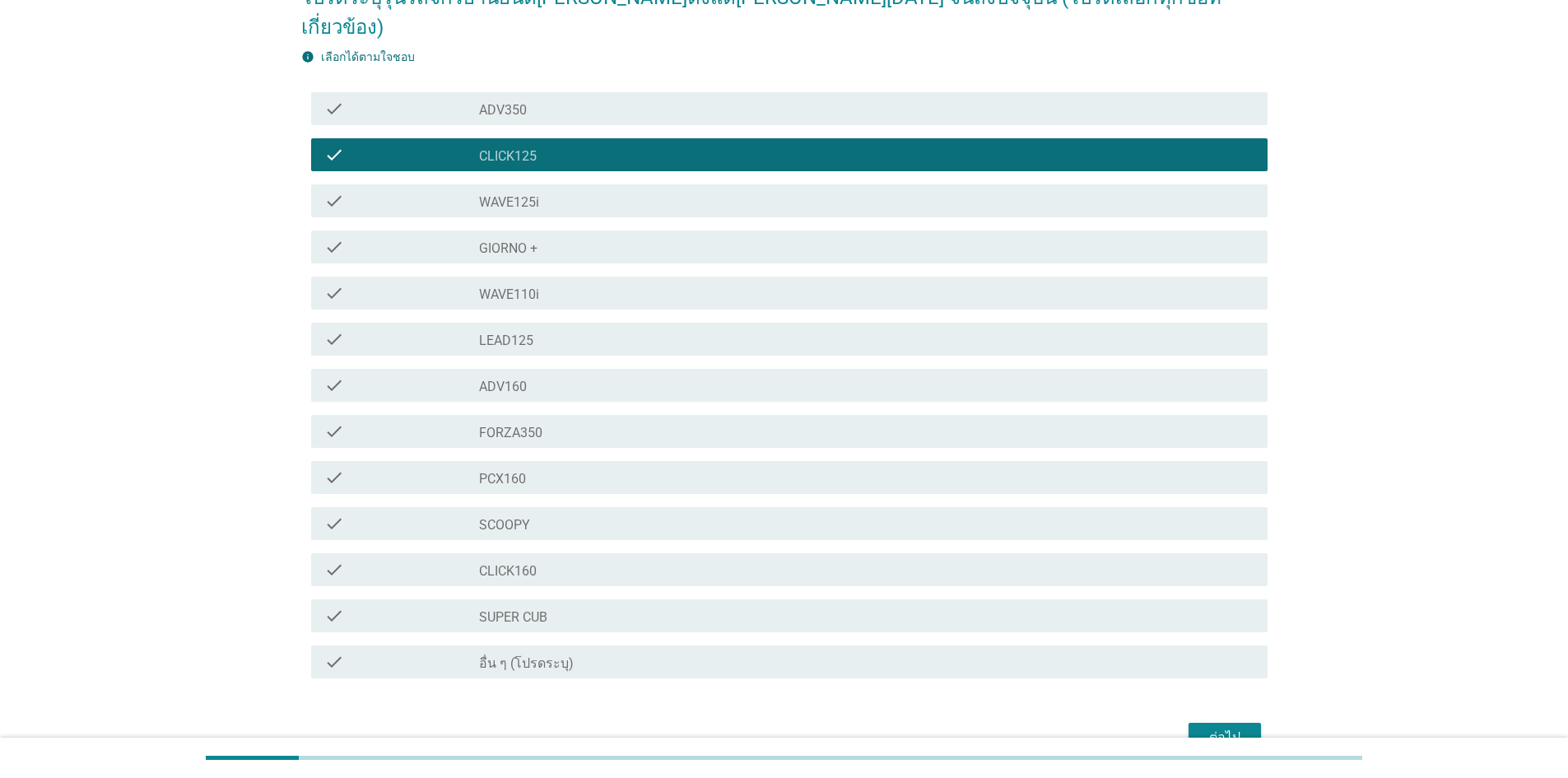
scroll to position [165, 0]
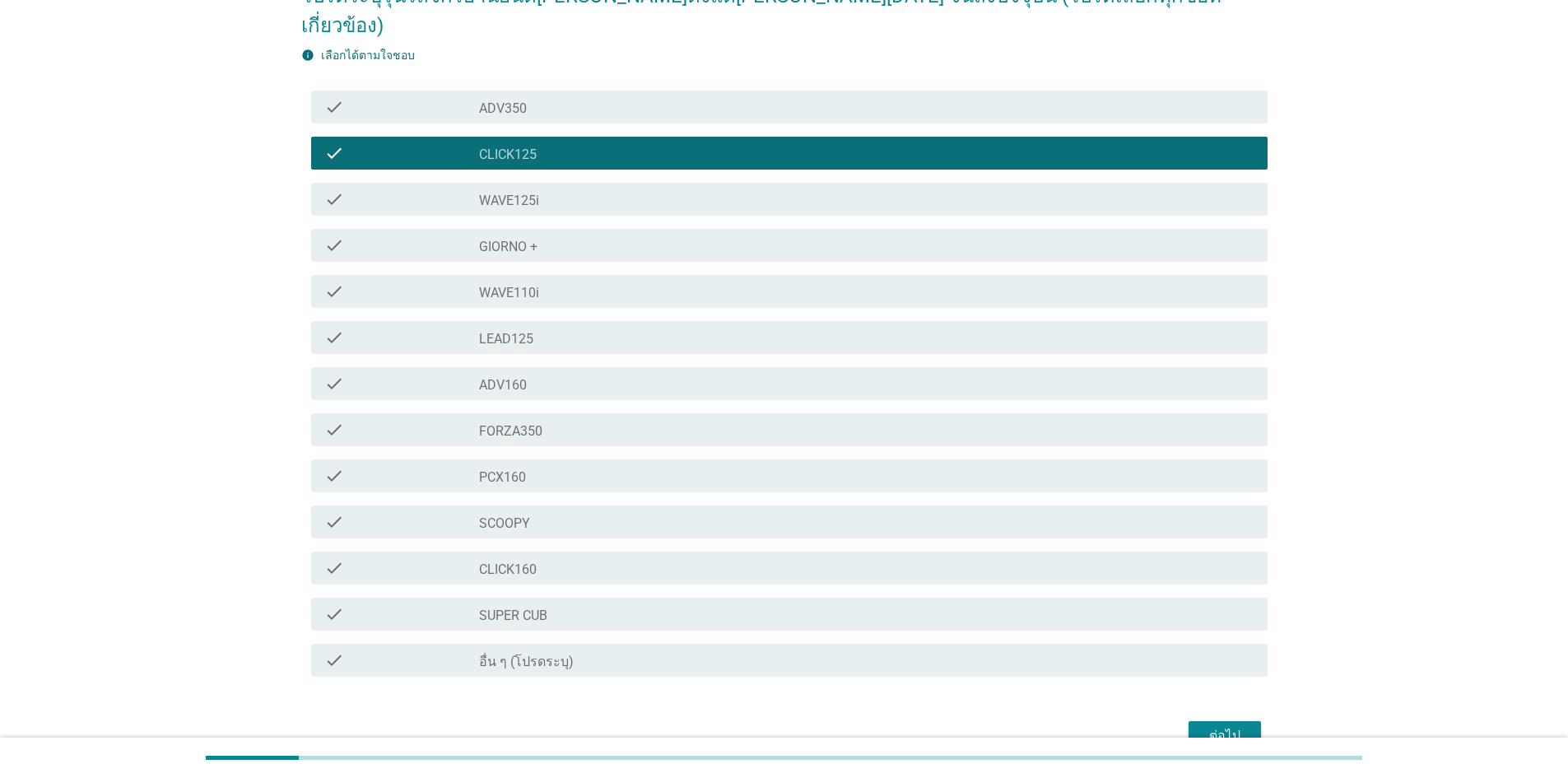
click at [624, 420] on div "check_box_outline_blank FORZA350" at bounding box center [867, 430] width 775 height 20
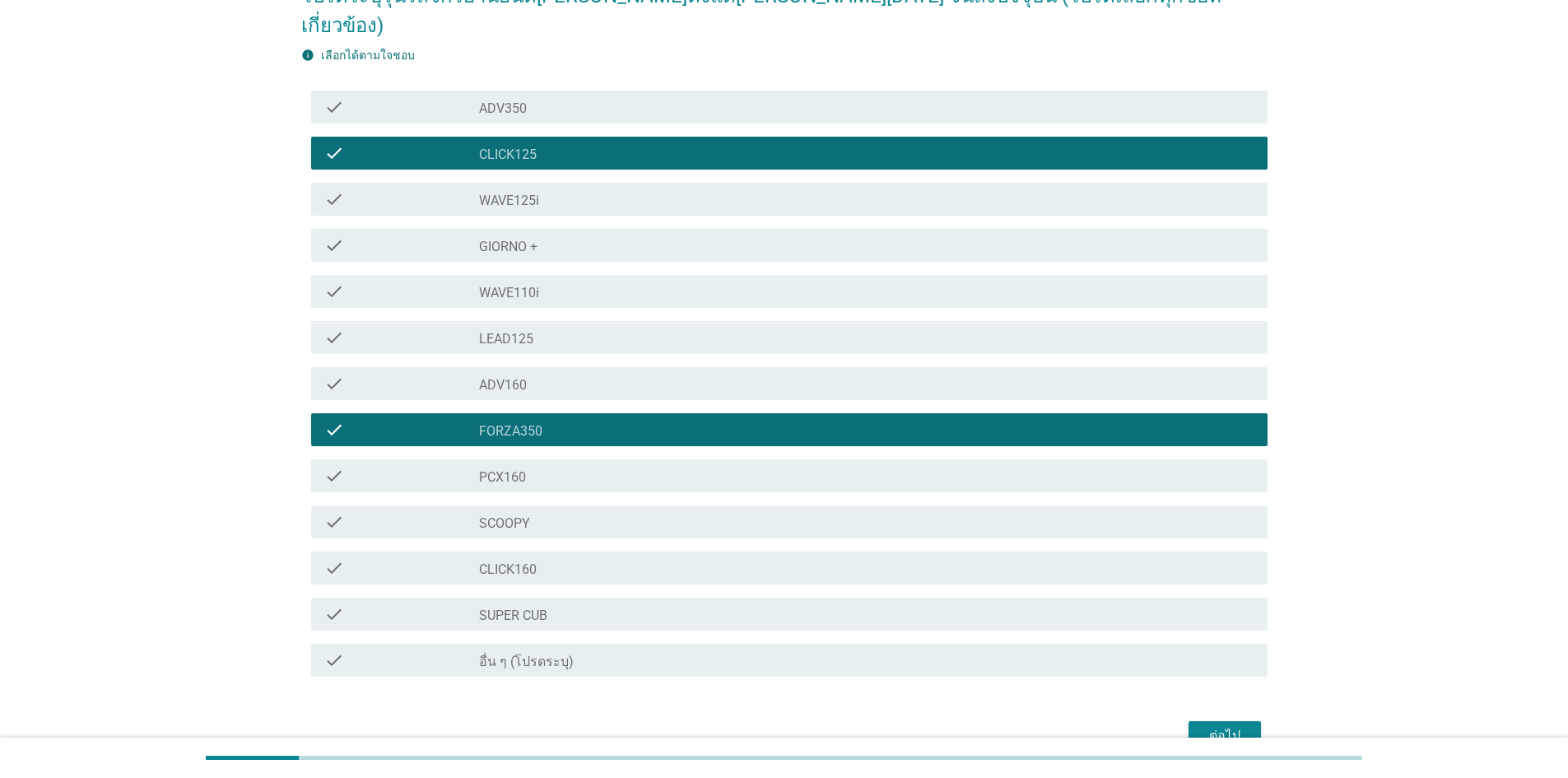
click at [1207, 726] on div "ต่อไป" at bounding box center [1224, 736] width 46 height 20
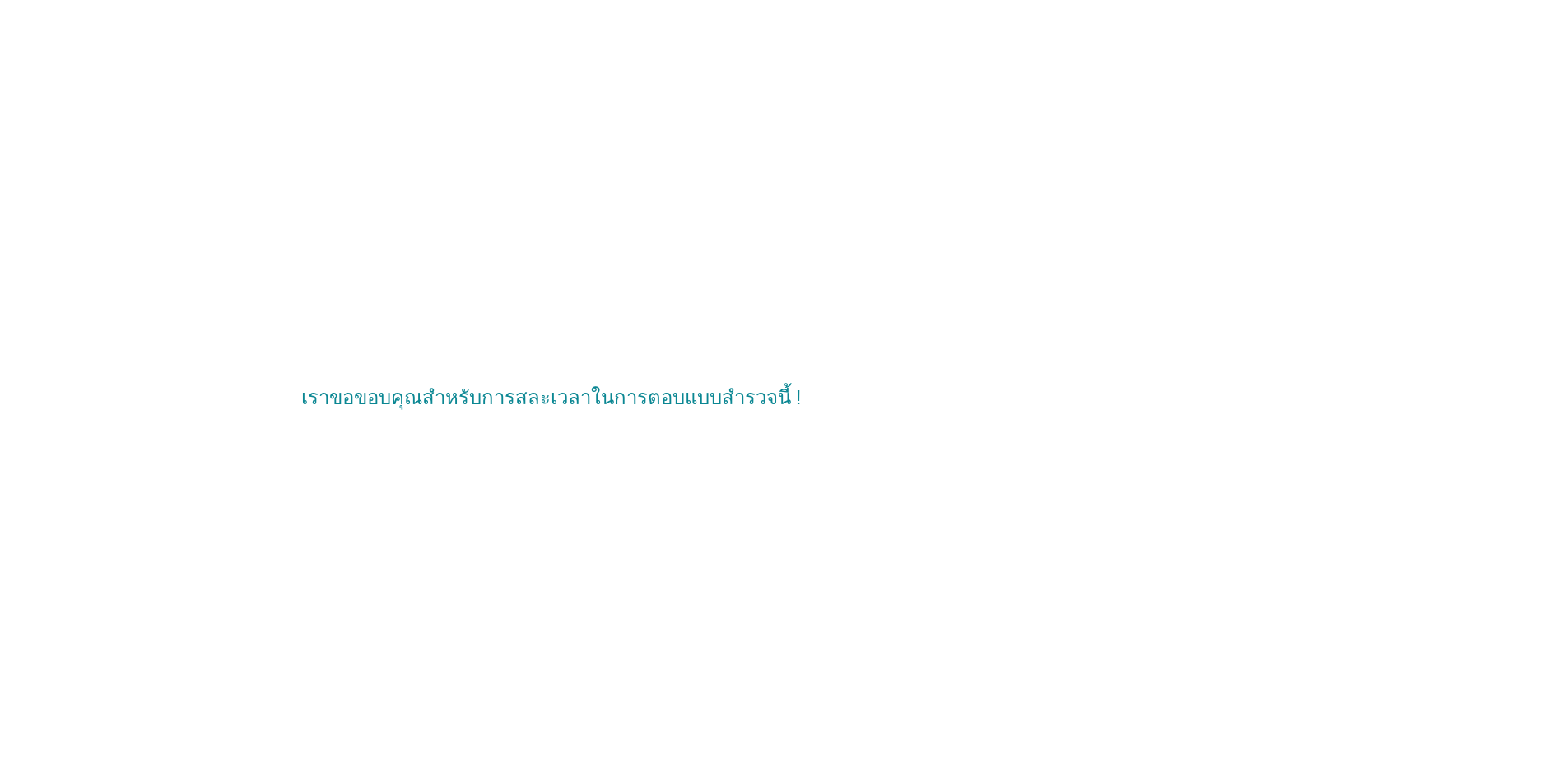
scroll to position [0, 0]
